Goal: Information Seeking & Learning: Learn about a topic

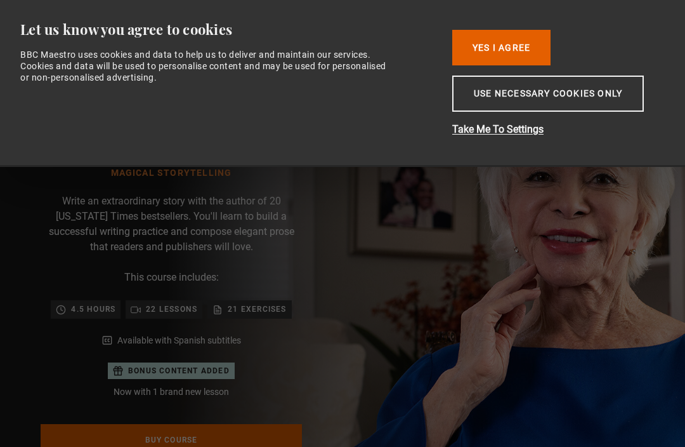
click at [513, 45] on button "Yes I Agree" at bounding box center [502, 48] width 98 height 36
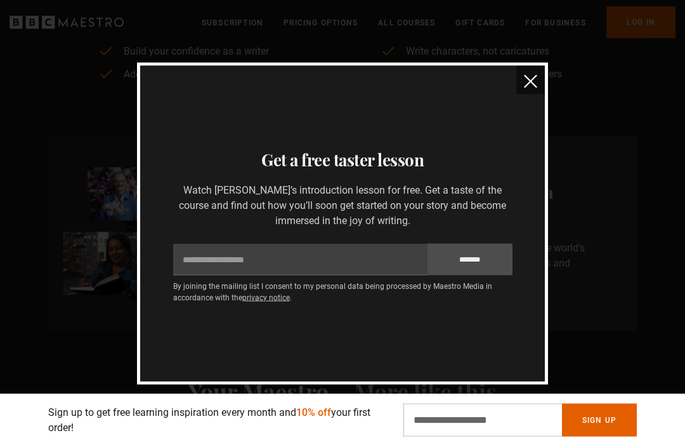
scroll to position [688, 0]
click at [524, 83] on img "close" at bounding box center [530, 81] width 13 height 13
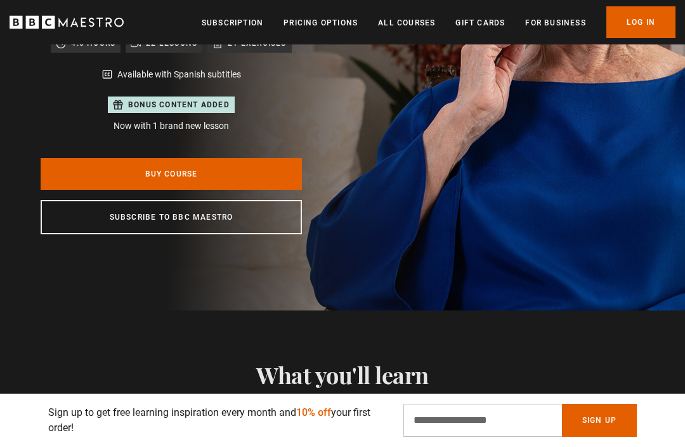
scroll to position [260, 0]
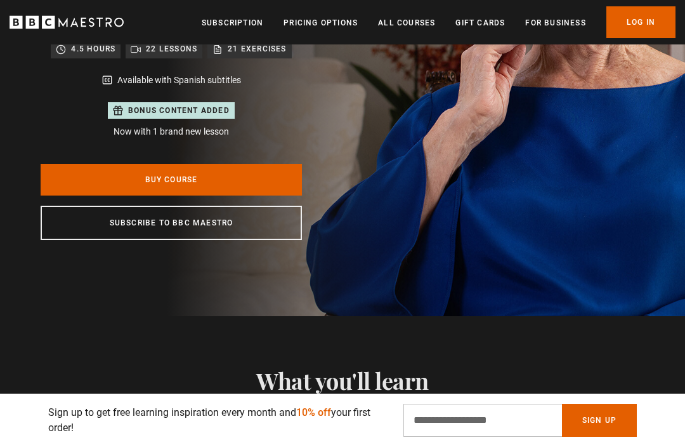
click at [322, 25] on link "Pricing Options" at bounding box center [321, 23] width 74 height 13
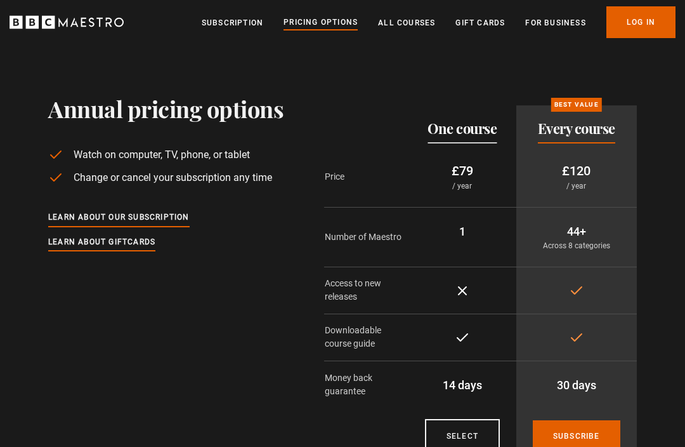
click at [411, 18] on link "All Courses" at bounding box center [406, 23] width 57 height 13
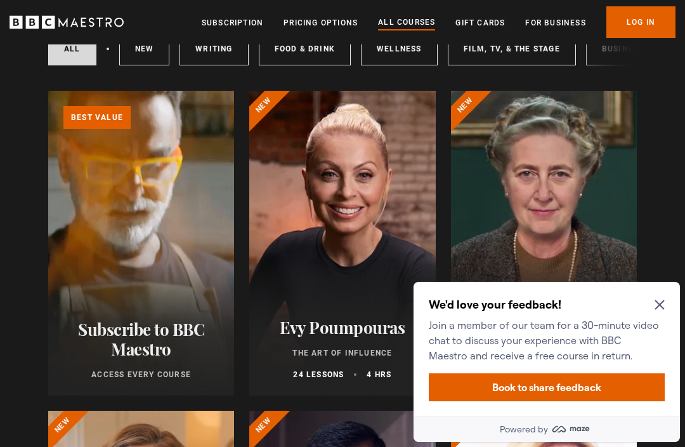
scroll to position [109, 0]
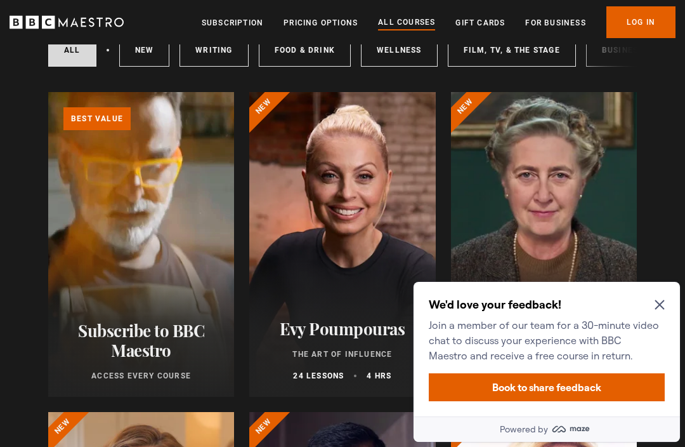
click at [208, 53] on link "Writing" at bounding box center [214, 50] width 69 height 33
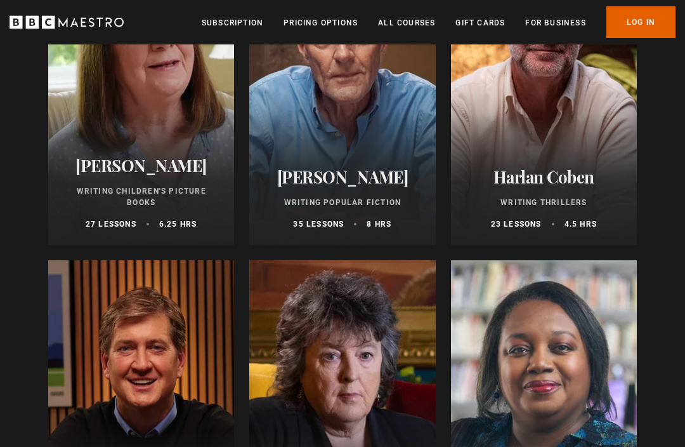
scroll to position [900, 0]
